Goal: Transaction & Acquisition: Purchase product/service

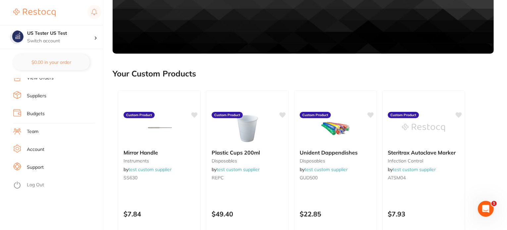
scroll to position [133, 0]
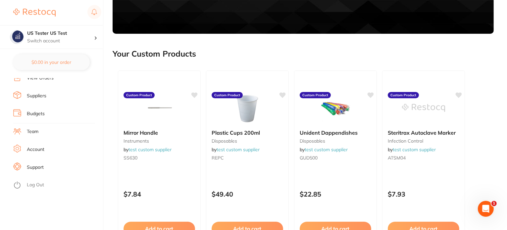
click at [38, 186] on link "Log Out" at bounding box center [35, 185] width 17 height 7
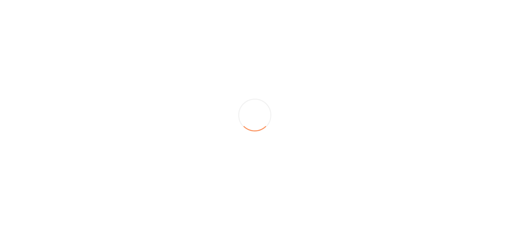
scroll to position [0, 0]
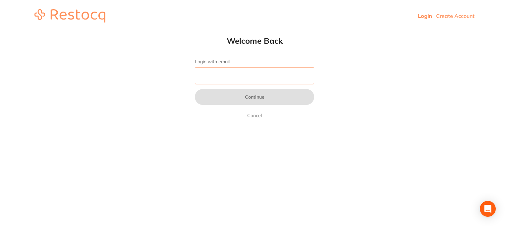
click at [216, 77] on input "Login with email" at bounding box center [254, 75] width 119 height 17
paste input "amrita+74@terrificminds.com"
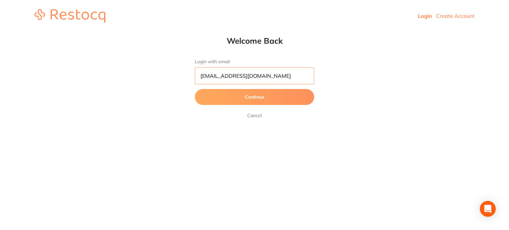
type input "amrita+74@terrificminds.com"
click at [195, 89] on button "Continue" at bounding box center [254, 97] width 119 height 16
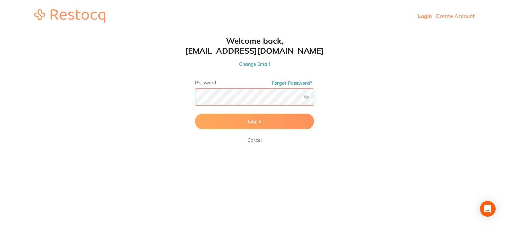
click at [195, 114] on button "Log In" at bounding box center [254, 122] width 119 height 16
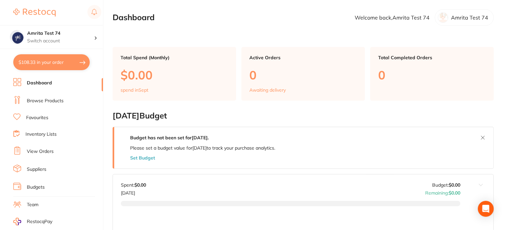
click at [39, 67] on button "$108.33 in your order" at bounding box center [51, 62] width 77 height 16
checkbox input "true"
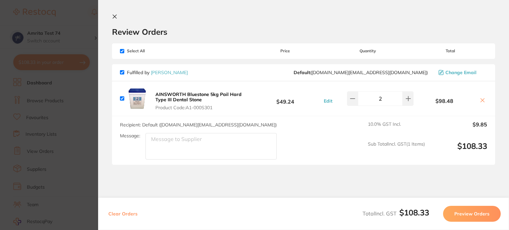
click at [129, 212] on button "Clear Orders" at bounding box center [122, 214] width 33 height 16
checkbox input "true"
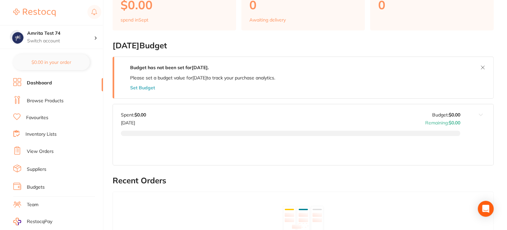
scroll to position [66, 0]
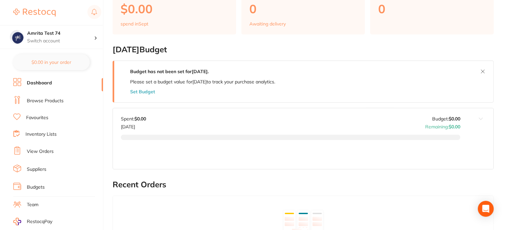
click at [40, 100] on link "Browse Products" at bounding box center [45, 101] width 37 height 7
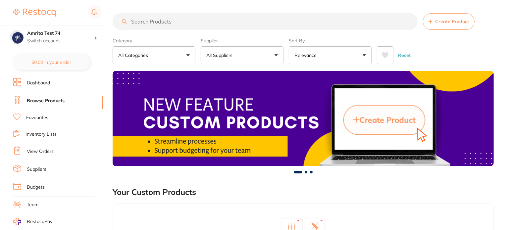
click at [220, 60] on button "All Suppliers" at bounding box center [242, 55] width 83 height 18
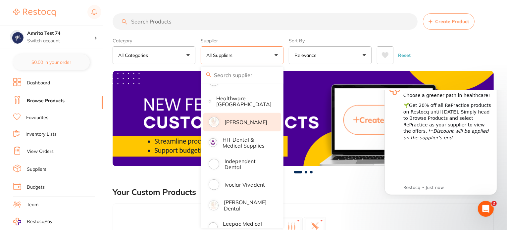
click at [241, 113] on li "Henry Schein Halas" at bounding box center [243, 122] width 78 height 19
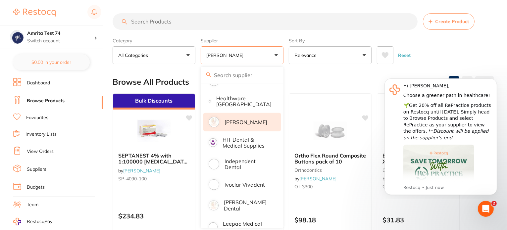
click at [286, 54] on div "Category All Categories All Categories burs CAD/CAM crown & bridge infection co…" at bounding box center [303, 49] width 381 height 29
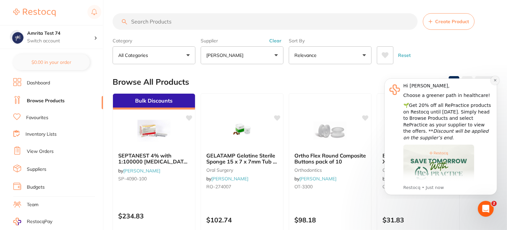
click at [493, 81] on button "Dismiss notification" at bounding box center [495, 80] width 9 height 9
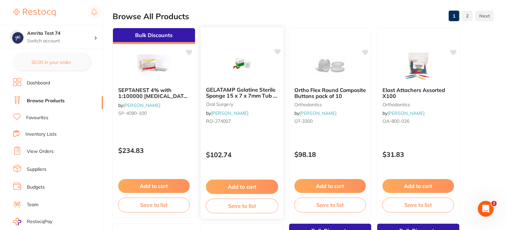
scroll to position [66, 0]
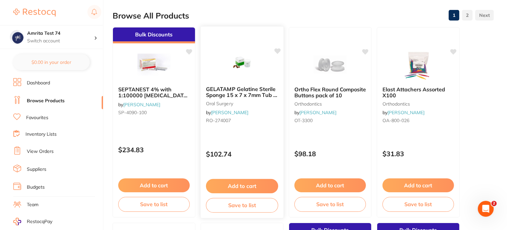
click at [248, 185] on button "Add to cart" at bounding box center [242, 186] width 72 height 14
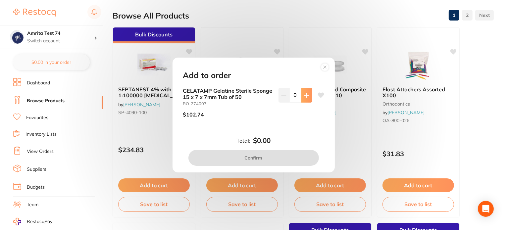
click at [304, 96] on icon at bounding box center [306, 95] width 5 height 5
type input "1"
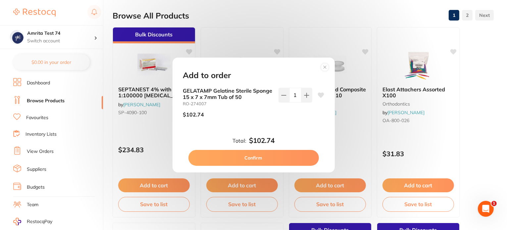
scroll to position [0, 0]
click at [286, 156] on button "Confirm" at bounding box center [254, 158] width 131 height 16
checkbox input "false"
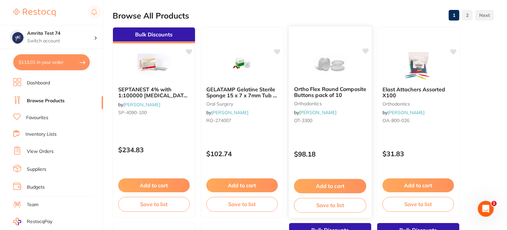
click at [351, 155] on p "$98.18" at bounding box center [330, 154] width 72 height 8
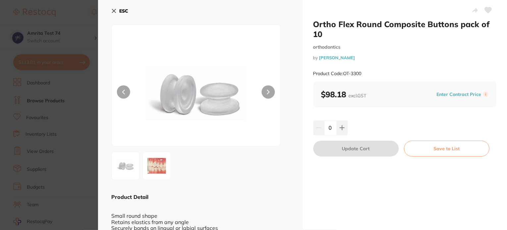
click at [342, 129] on icon at bounding box center [342, 127] width 5 height 5
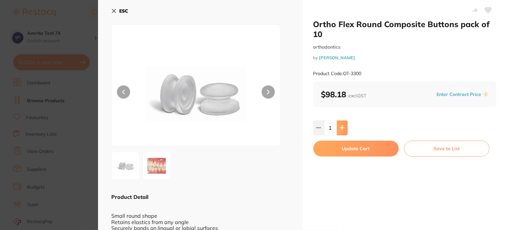
click at [342, 130] on icon at bounding box center [342, 127] width 5 height 5
click at [318, 130] on icon at bounding box center [318, 127] width 5 height 5
drag, startPoint x: 343, startPoint y: 129, endPoint x: 346, endPoint y: 146, distance: 17.8
click at [343, 129] on button at bounding box center [342, 128] width 11 height 15
type input "2"
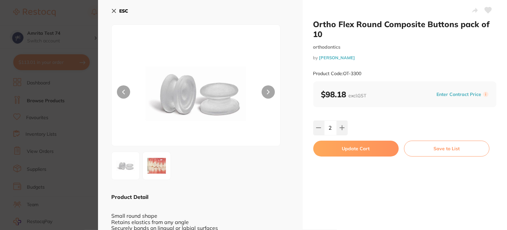
drag, startPoint x: 346, startPoint y: 146, endPoint x: 104, endPoint y: 119, distance: 244.2
click at [346, 147] on button "Update Cart" at bounding box center [357, 149] width 86 height 16
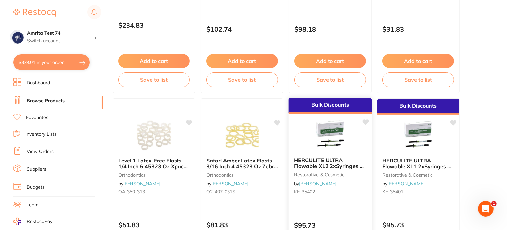
scroll to position [232, 0]
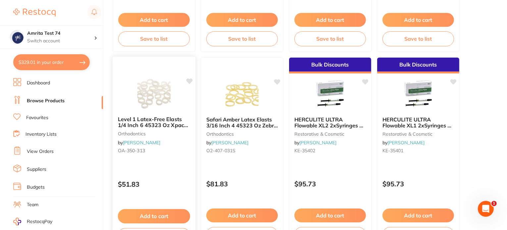
click at [159, 215] on button "Add to cart" at bounding box center [154, 216] width 72 height 14
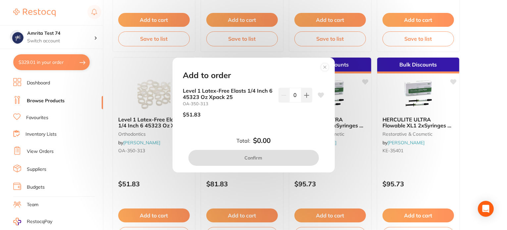
click at [302, 101] on button at bounding box center [307, 95] width 11 height 15
type input "1"
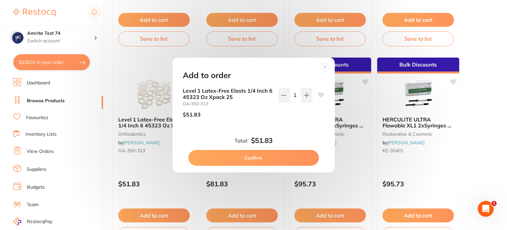
scroll to position [0, 0]
click at [280, 160] on button "Confirm" at bounding box center [254, 158] width 131 height 16
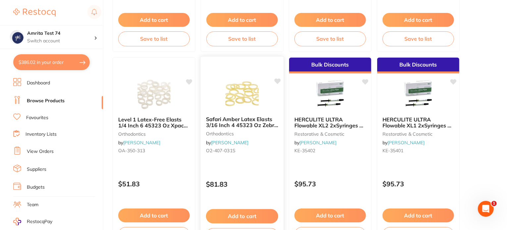
click at [249, 186] on p "$81.83" at bounding box center [242, 185] width 72 height 8
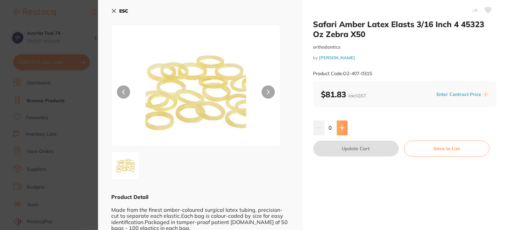
click at [341, 127] on icon at bounding box center [342, 128] width 4 height 4
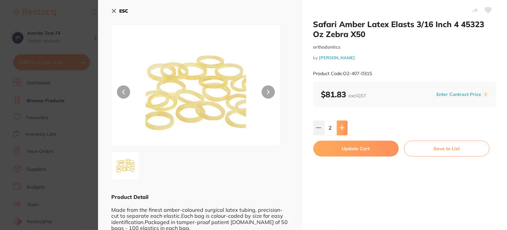
type input "2"
click at [344, 147] on button "Update Cart" at bounding box center [357, 149] width 86 height 16
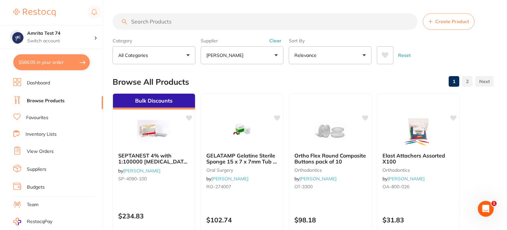
click at [55, 64] on button "$566.05 in your order" at bounding box center [51, 62] width 77 height 16
checkbox input "true"
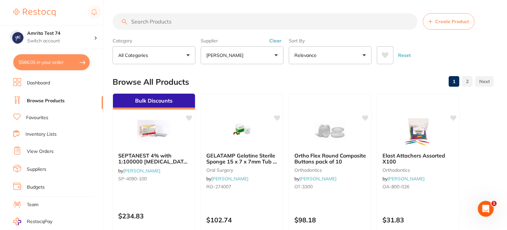
checkbox input "true"
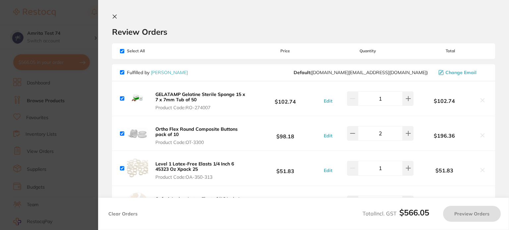
checkbox input "true"
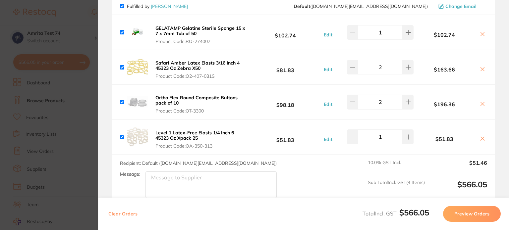
scroll to position [33, 0]
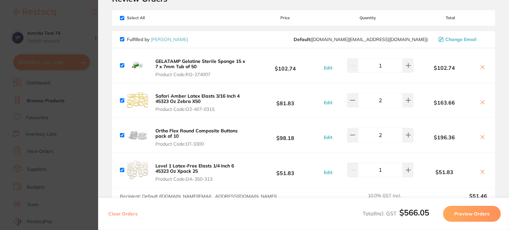
click at [452, 210] on button "Preview Orders" at bounding box center [472, 214] width 58 height 16
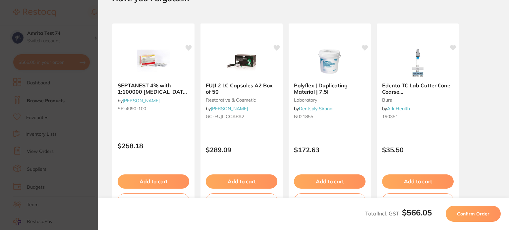
scroll to position [0, 0]
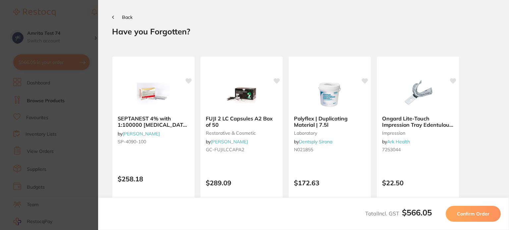
click at [452, 210] on button "Confirm Order" at bounding box center [473, 214] width 55 height 16
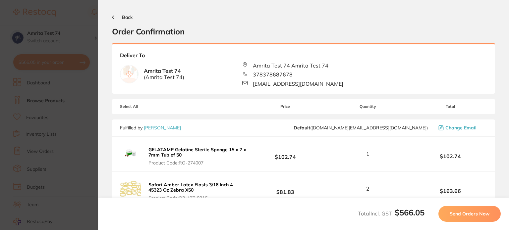
click at [452, 210] on button "Send Orders Now" at bounding box center [469, 214] width 62 height 16
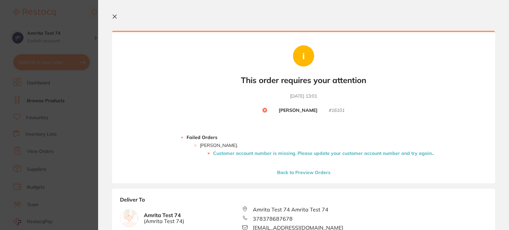
click at [254, 152] on li "Customer account number is missing. Please update your customer account number …" at bounding box center [323, 153] width 221 height 5
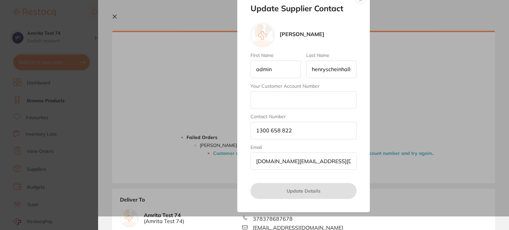
click at [274, 96] on input "Your Customer Account Number" at bounding box center [304, 99] width 106 height 17
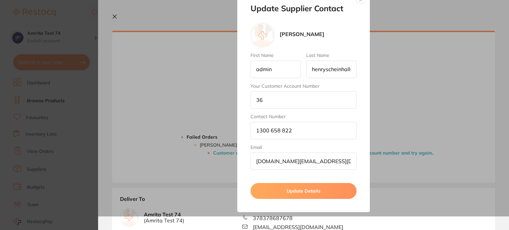
type input "36"
click at [270, 193] on button "Update Details" at bounding box center [304, 191] width 106 height 16
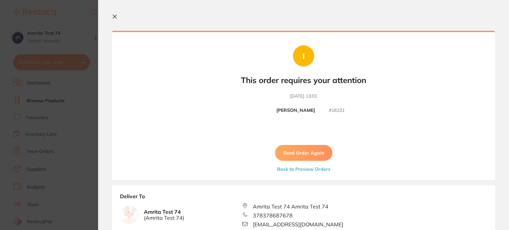
click at [296, 150] on button "Send Order Again" at bounding box center [303, 153] width 57 height 16
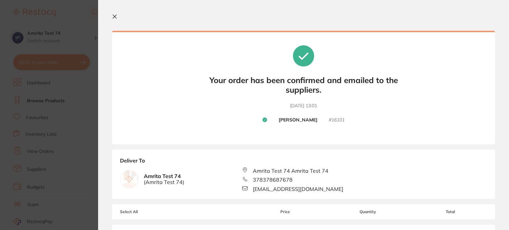
click at [68, 82] on section "Update RRP Set your pre negotiated price for this item. Item Agreed RRP (excl. …" at bounding box center [254, 115] width 509 height 230
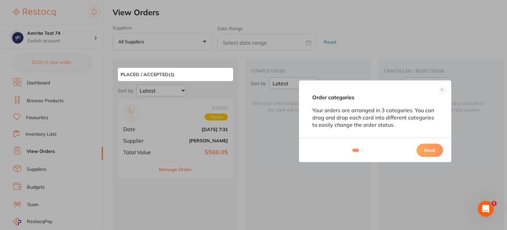
click at [427, 152] on button "Next" at bounding box center [430, 150] width 27 height 13
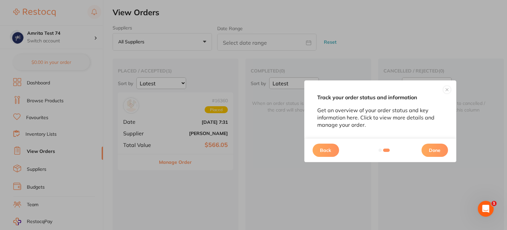
click at [426, 152] on button "Done" at bounding box center [435, 150] width 27 height 13
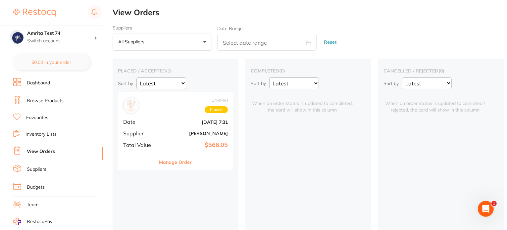
click at [170, 118] on div "# 16360 Placed Date Sept 19 2025, 7:31 Supplier Henry Schein Halas Total Value …" at bounding box center [175, 122] width 115 height 61
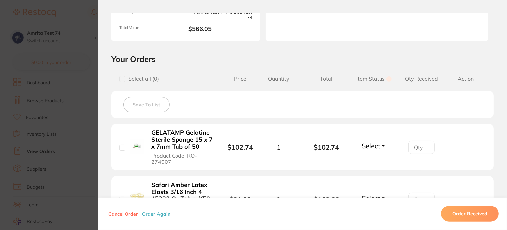
scroll to position [99, 0]
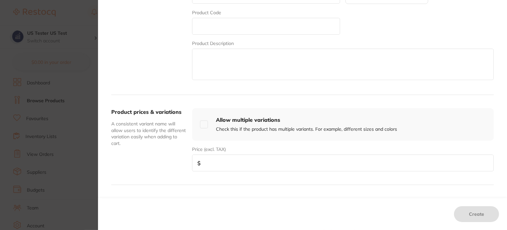
scroll to position [99, 0]
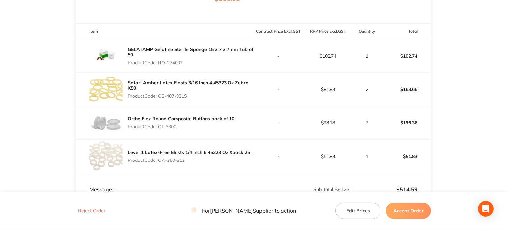
scroll to position [199, 0]
